Goal: Transaction & Acquisition: Book appointment/travel/reservation

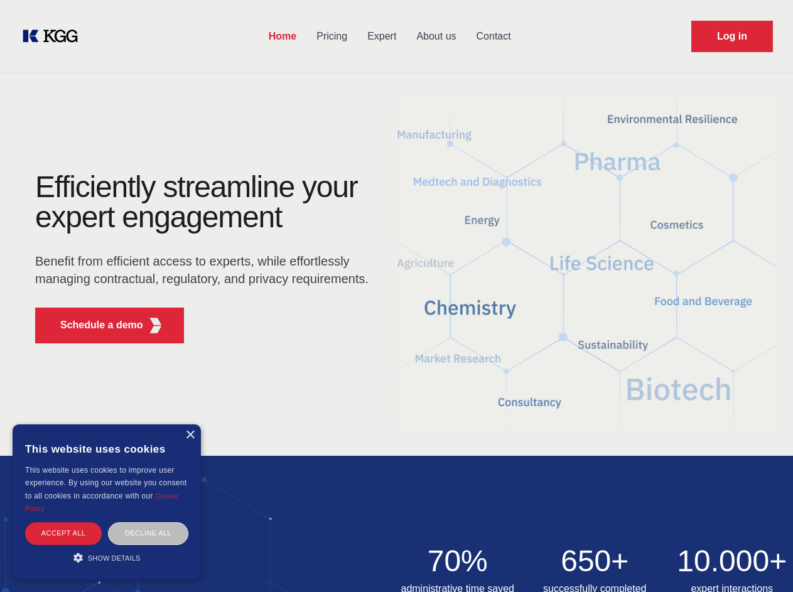
click at [396, 296] on div "Efficiently streamline your expert engagement Benefit from efficient access to …" at bounding box center [206, 262] width 382 height 181
click at [94, 325] on p "Schedule a demo" at bounding box center [101, 325] width 83 height 15
click at [190, 435] on div "× This website uses cookies This website uses cookies to improve user experienc…" at bounding box center [107, 501] width 188 height 155
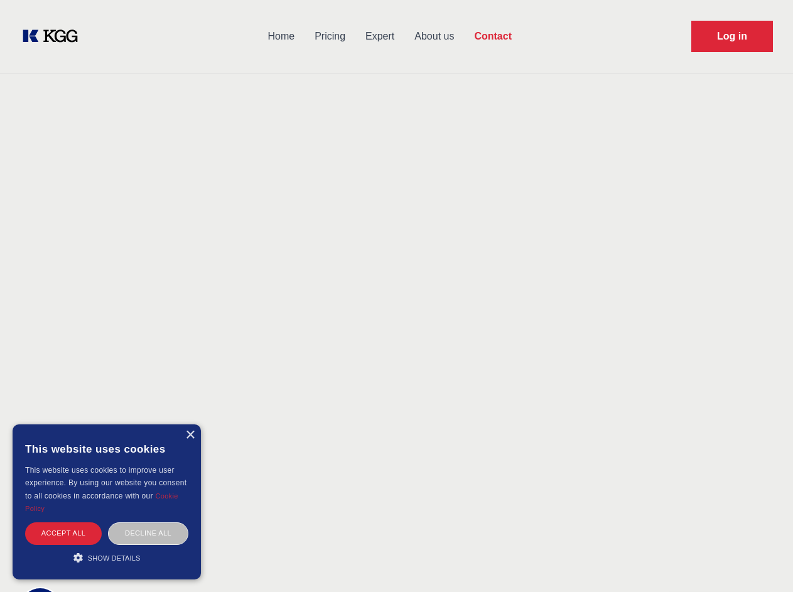
click at [63, 533] on div "Accept all" at bounding box center [63, 533] width 77 height 22
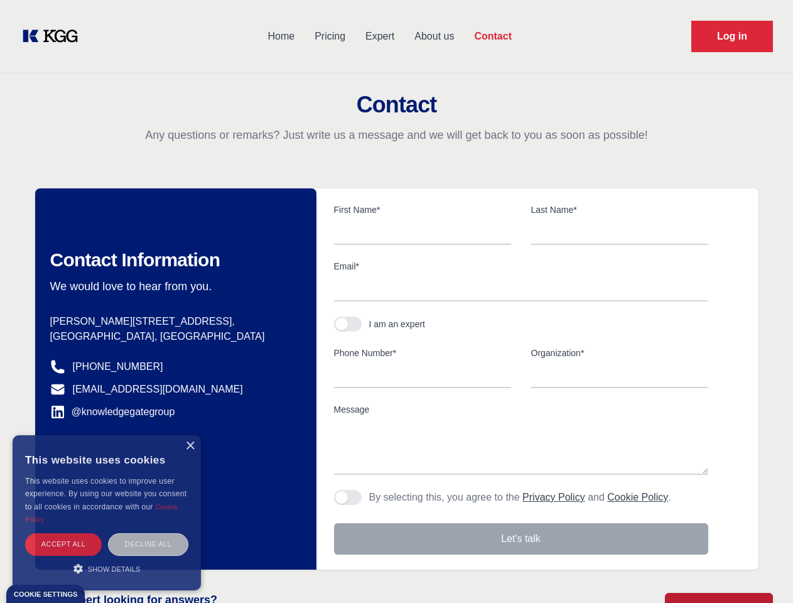
click at [148, 533] on div "Decline all" at bounding box center [148, 544] width 80 height 22
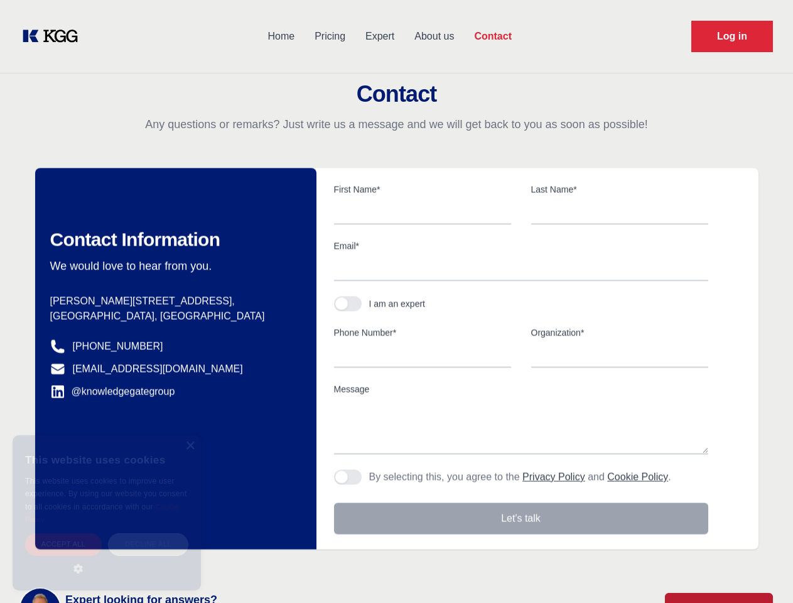
click at [107, 558] on main "Contact Any questions or remarks? Just write us a message and we will get back …" at bounding box center [396, 327] width 793 height 654
